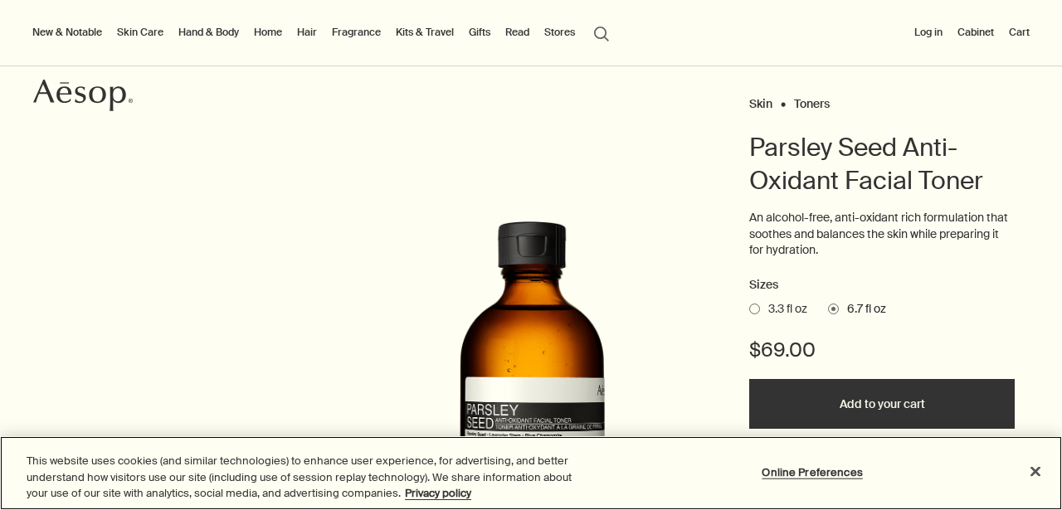
scroll to position [166, 0]
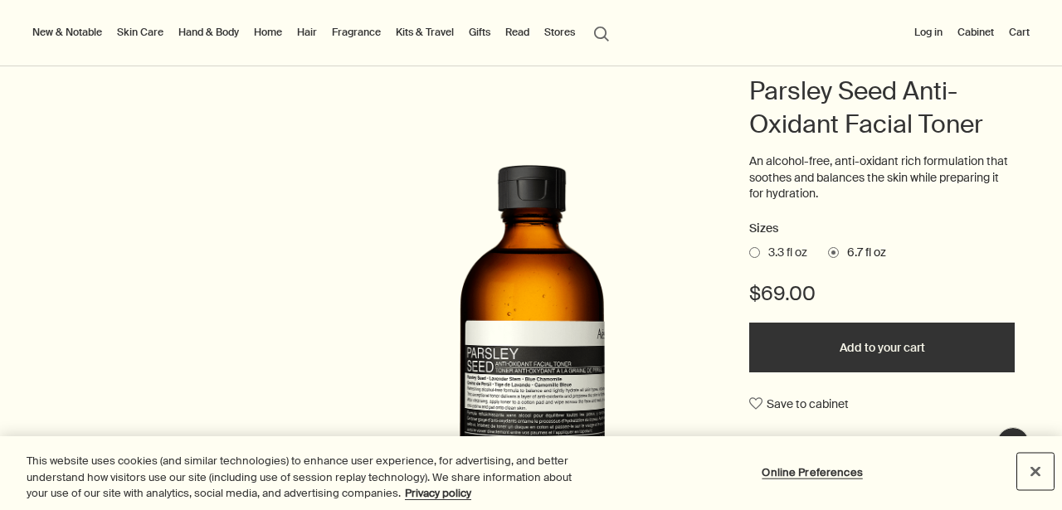
click at [1032, 466] on button "Close" at bounding box center [1035, 471] width 37 height 37
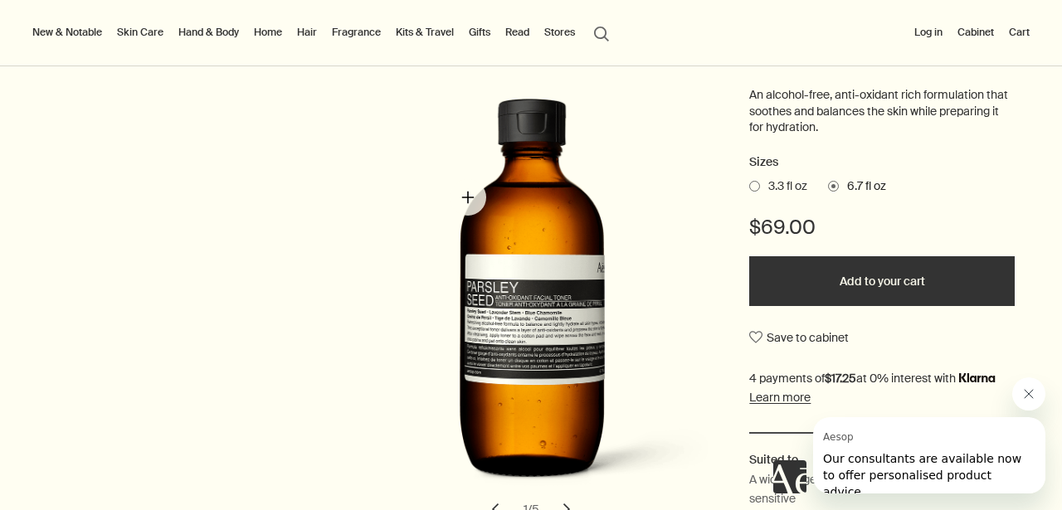
scroll to position [0, 0]
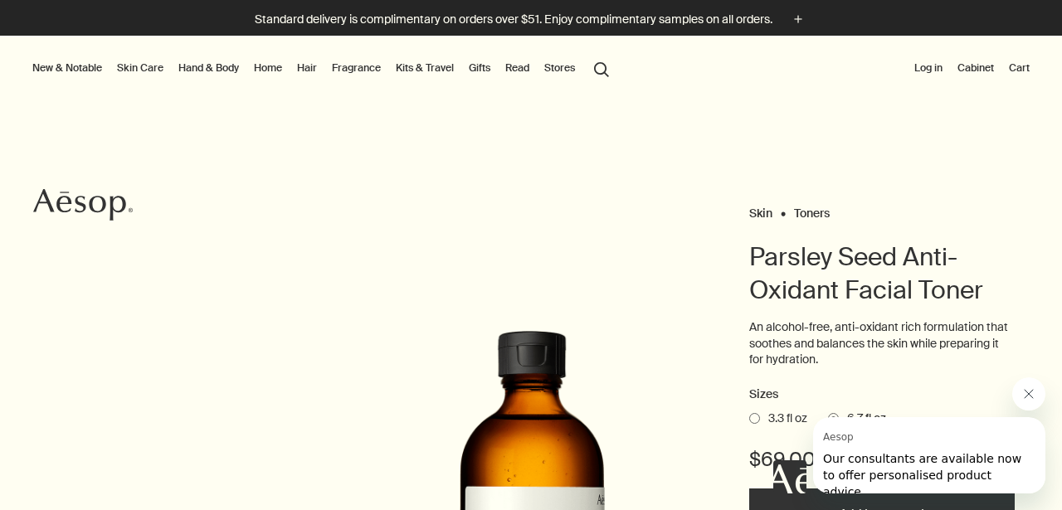
click at [805, 213] on link "Toners" at bounding box center [812, 213] width 36 height 15
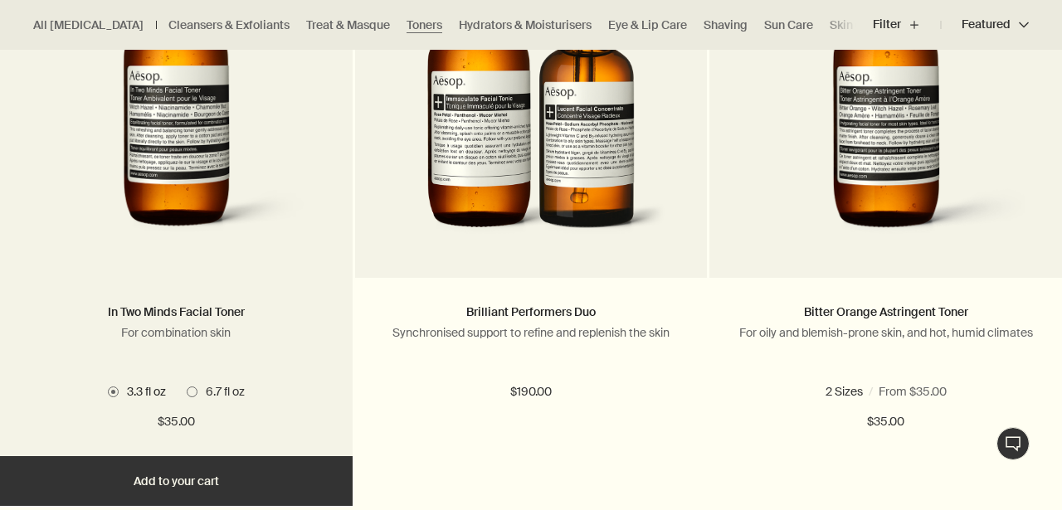
scroll to position [1251, 0]
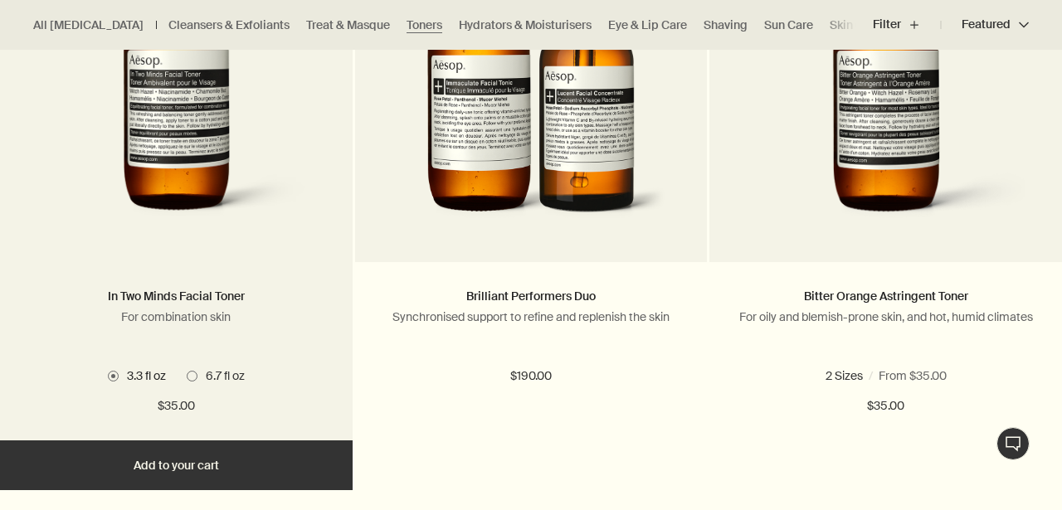
click at [176, 184] on img at bounding box center [176, 83] width 301 height 307
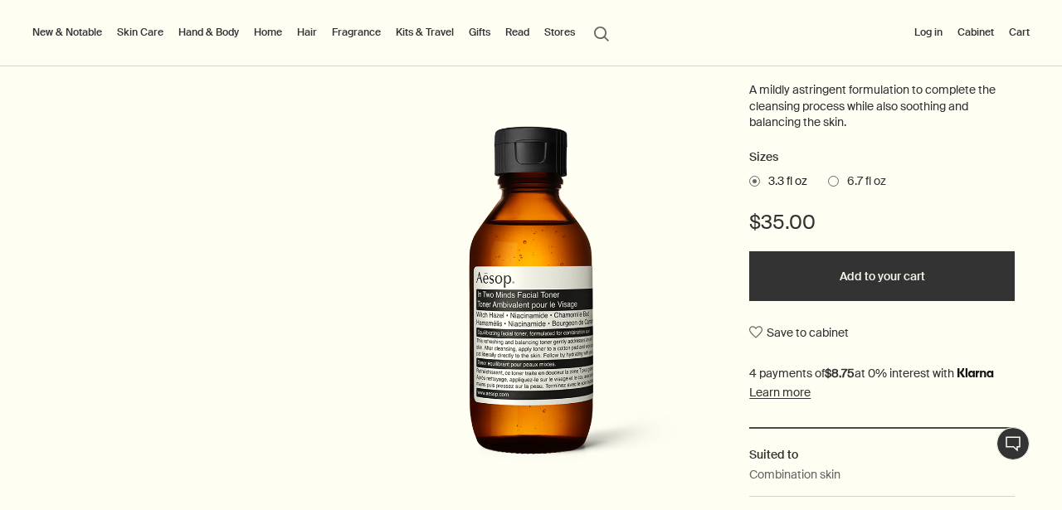
scroll to position [250, 0]
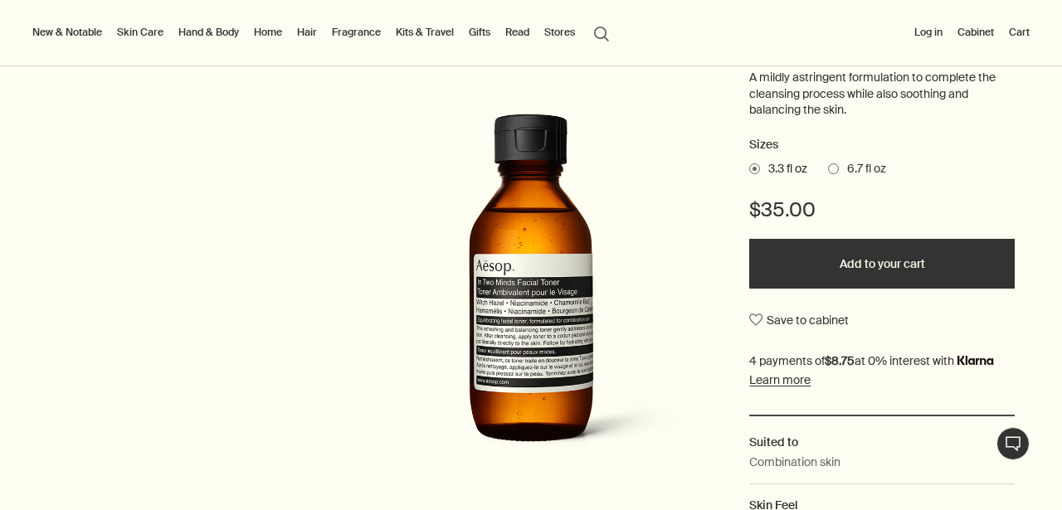
click at [837, 167] on span at bounding box center [833, 168] width 11 height 11
click at [828, 167] on input "6.7 fl oz" at bounding box center [828, 166] width 0 height 11
